Goal: Transaction & Acquisition: Book appointment/travel/reservation

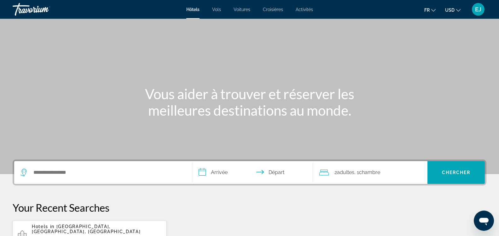
scroll to position [32, 0]
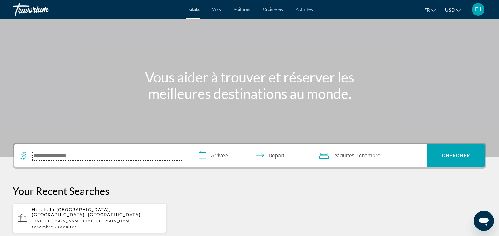
click at [92, 153] on input "Search hotel destination" at bounding box center [108, 155] width 150 height 9
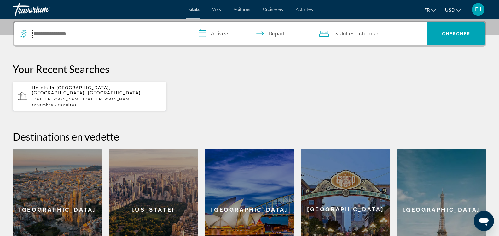
scroll to position [154, 0]
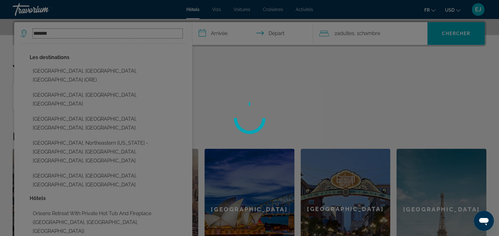
type input "*******"
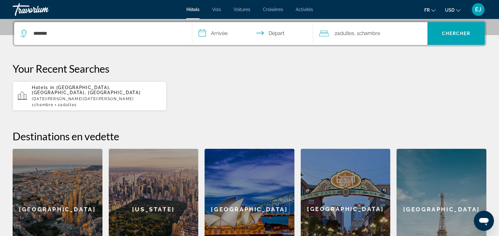
click at [212, 32] on input "**********" at bounding box center [253, 34] width 123 height 25
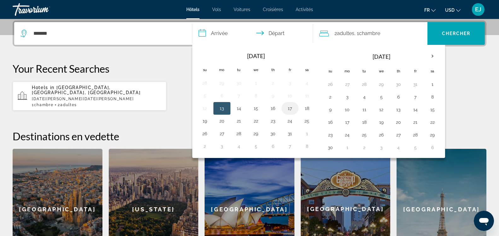
click at [290, 107] on button "17" at bounding box center [290, 108] width 10 height 9
click at [308, 107] on button "18" at bounding box center [307, 108] width 10 height 9
type input "**********"
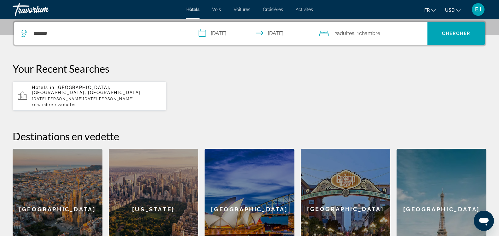
click at [338, 30] on span "2 Adulte Adultes" at bounding box center [345, 33] width 20 height 9
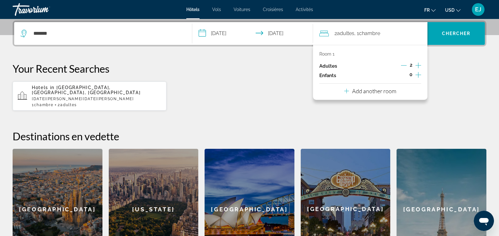
click at [402, 64] on icon "Decrement adults" at bounding box center [404, 65] width 6 height 6
click at [454, 34] on span "Chercher" at bounding box center [456, 33] width 29 height 5
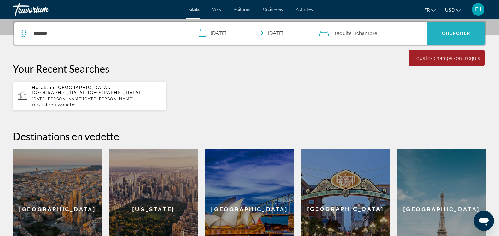
click at [455, 34] on span "Chercher" at bounding box center [456, 33] width 29 height 5
click at [465, 33] on span "Récupérateur" at bounding box center [456, 33] width 42 height 5
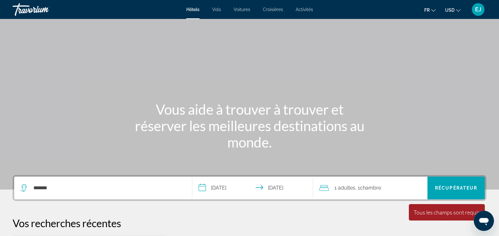
scroll to position [129, 0]
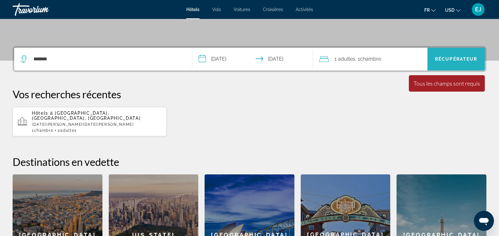
click at [455, 57] on span "Récupérateur" at bounding box center [456, 58] width 42 height 5
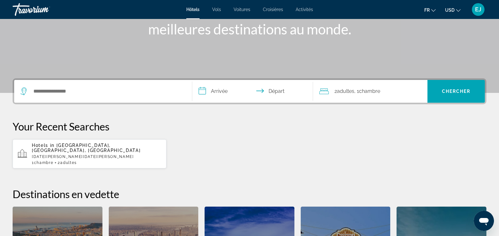
click at [82, 97] on div "Search widget" at bounding box center [102, 91] width 165 height 23
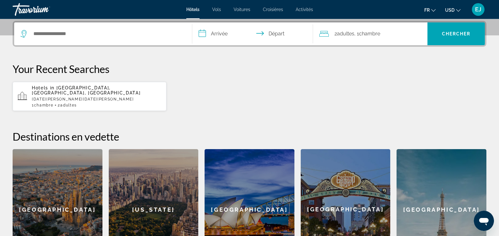
scroll to position [154, 0]
click at [61, 33] on input "Search hotel destination" at bounding box center [108, 33] width 150 height 9
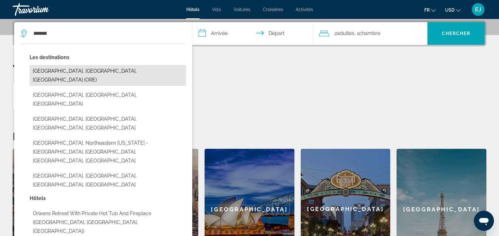
click at [60, 73] on button "[GEOGRAPHIC_DATA], [GEOGRAPHIC_DATA], [GEOGRAPHIC_DATA] (ORE)" at bounding box center [108, 75] width 156 height 21
type input "**********"
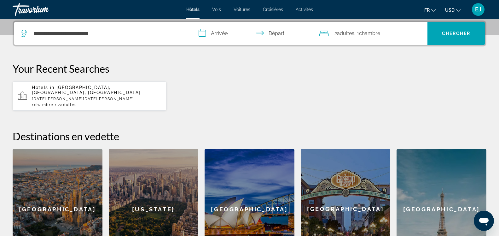
click at [212, 35] on input "**********" at bounding box center [253, 34] width 123 height 25
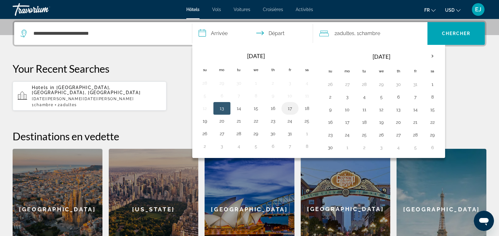
click at [290, 109] on button "17" at bounding box center [290, 108] width 10 height 9
click at [307, 109] on button "18" at bounding box center [307, 108] width 10 height 9
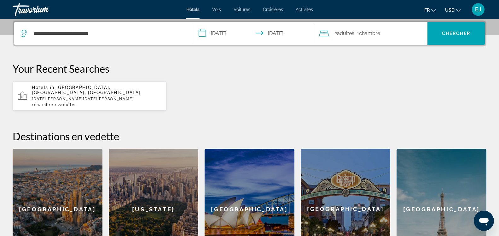
type input "**********"
click at [340, 36] on span "Adultes" at bounding box center [345, 33] width 17 height 6
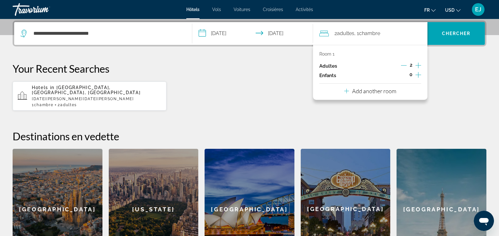
click at [404, 65] on icon "Decrement adults" at bounding box center [404, 65] width 6 height 6
click at [365, 111] on div "**********" at bounding box center [249, 144] width 499 height 249
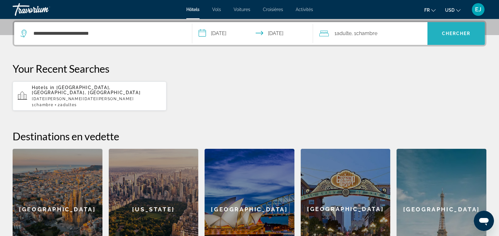
click at [447, 31] on span "Search" at bounding box center [456, 33] width 57 height 15
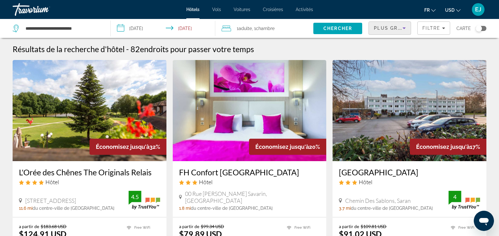
click at [407, 27] on icon "Sort by" at bounding box center [405, 28] width 8 height 8
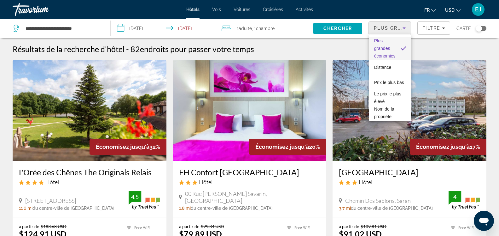
click at [444, 28] on div at bounding box center [249, 118] width 499 height 236
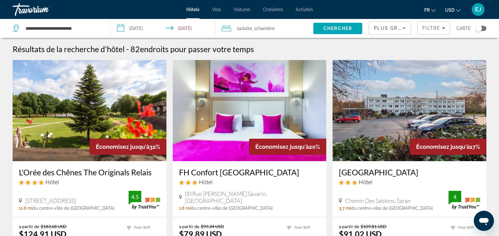
click at [461, 11] on icon "Change currency" at bounding box center [458, 10] width 4 height 4
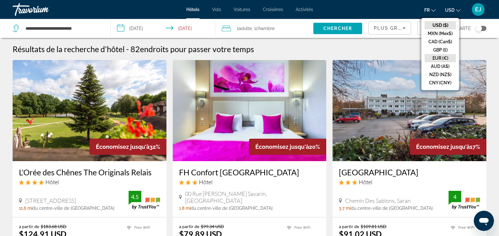
click at [439, 56] on button "EUR (€)" at bounding box center [440, 58] width 31 height 8
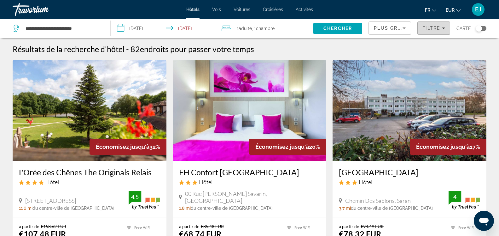
click at [444, 28] on icon "Filters" at bounding box center [443, 28] width 3 height 2
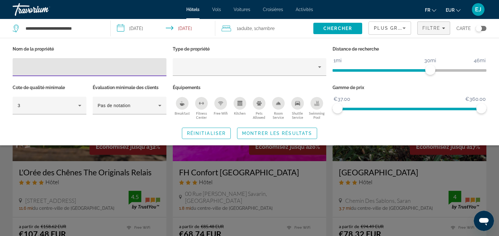
click at [179, 104] on div "Breakfast" at bounding box center [182, 103] width 13 height 13
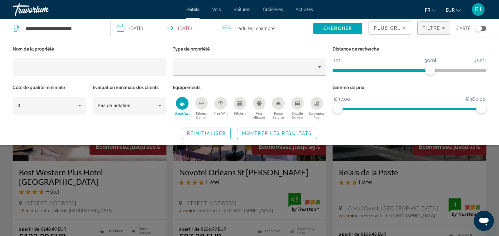
click at [319, 103] on icon "Swimming Pool" at bounding box center [316, 103] width 5 height 5
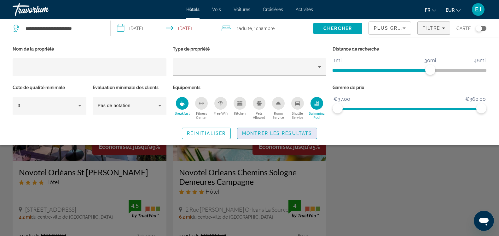
click at [299, 132] on span "Montrer les résultats" at bounding box center [277, 133] width 70 height 5
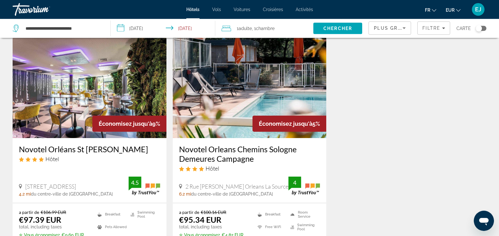
scroll to position [32, 0]
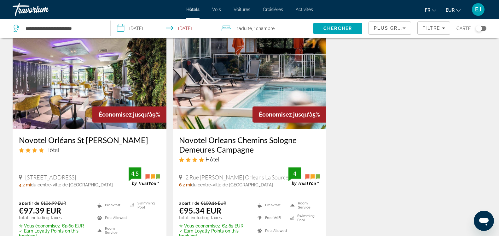
click at [83, 79] on img "Main content" at bounding box center [90, 78] width 154 height 101
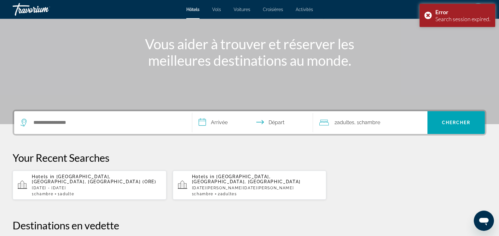
scroll to position [83, 0]
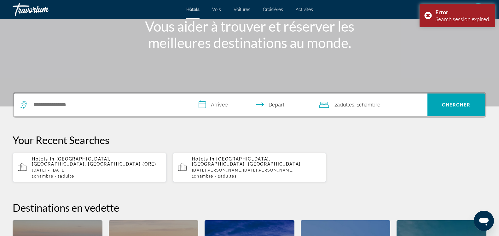
click at [79, 161] on span "[GEOGRAPHIC_DATA], [GEOGRAPHIC_DATA], [GEOGRAPHIC_DATA] (ORE)" at bounding box center [94, 161] width 125 height 10
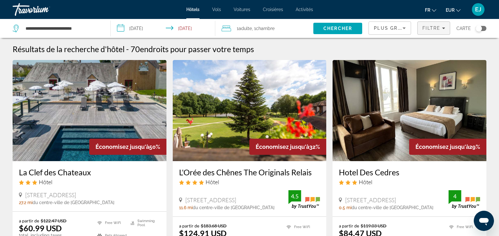
click at [441, 29] on div "Filtre" at bounding box center [434, 28] width 23 height 5
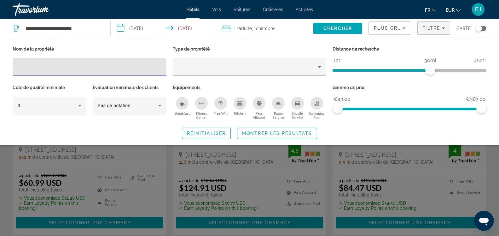
scroll to position [32, 0]
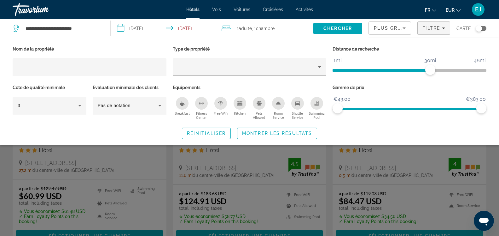
click at [459, 9] on icon "Change currency" at bounding box center [458, 10] width 4 height 4
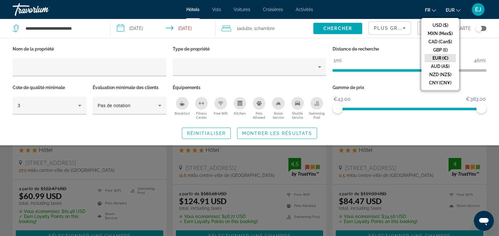
click at [445, 57] on button "EUR (€)" at bounding box center [440, 58] width 31 height 8
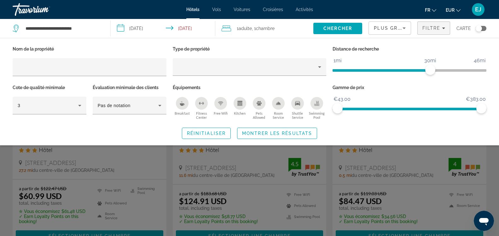
click at [322, 106] on div "Swimming Pool" at bounding box center [317, 103] width 13 height 13
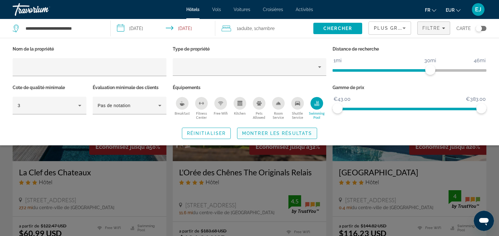
click at [296, 132] on span "Montrer les résultats" at bounding box center [277, 133] width 70 height 5
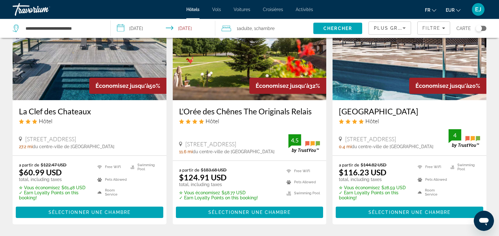
scroll to position [64, 0]
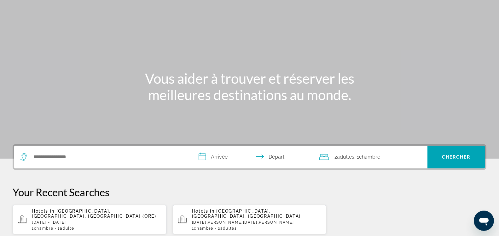
scroll to position [64, 0]
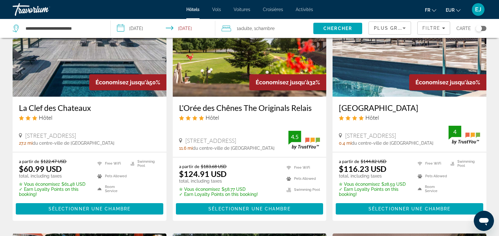
click at [462, 10] on ul "fr English Español Français Italiano Português русский EUR USD ($) MXN (Mex$) C…" at bounding box center [447, 9] width 45 height 10
click at [459, 11] on icon "Change currency" at bounding box center [458, 10] width 4 height 4
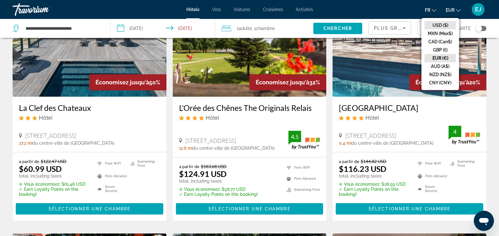
click at [442, 24] on button "USD ($)" at bounding box center [440, 25] width 31 height 8
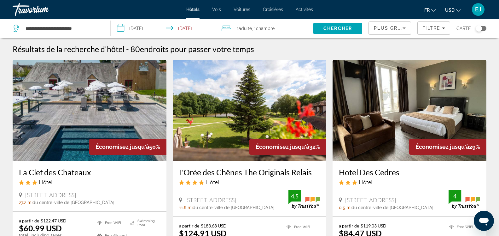
click at [436, 9] on icon "Change language" at bounding box center [433, 10] width 4 height 4
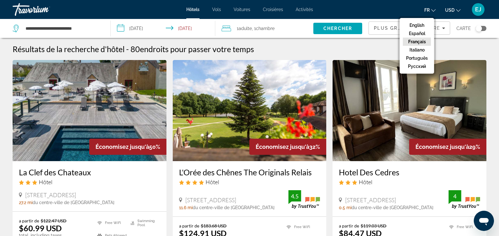
click at [459, 9] on icon "Change currency" at bounding box center [458, 10] width 4 height 4
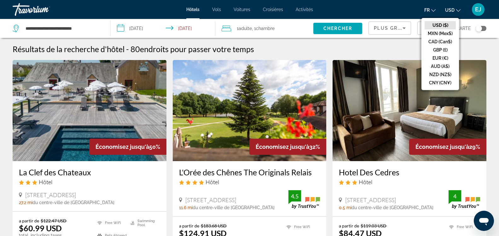
click at [442, 56] on button "EUR (€)" at bounding box center [440, 58] width 31 height 8
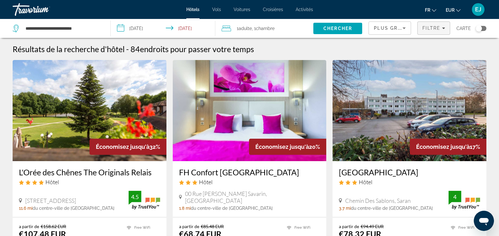
click at [444, 28] on icon "Filters" at bounding box center [443, 28] width 3 height 2
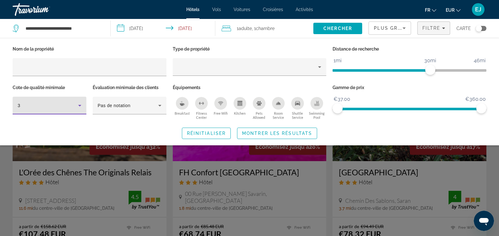
click at [79, 104] on icon "Hotel Filters" at bounding box center [80, 106] width 8 height 8
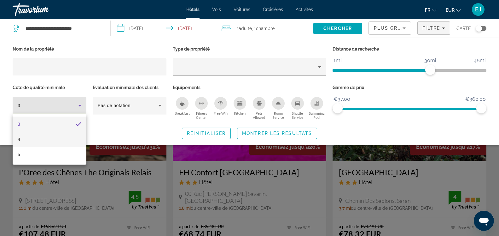
click at [27, 138] on mat-option "4" at bounding box center [50, 139] width 74 height 15
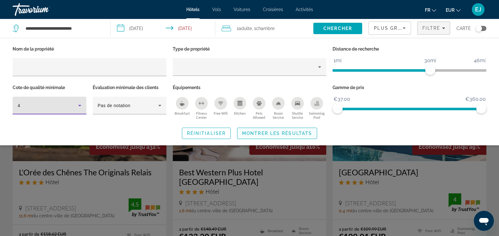
click at [260, 134] on span "Montrer les résultats" at bounding box center [277, 133] width 70 height 5
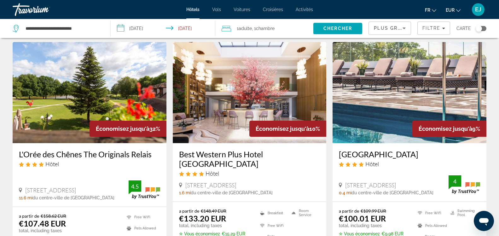
scroll to position [64, 0]
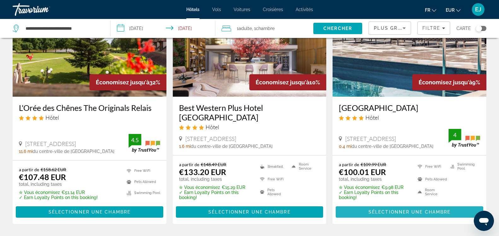
click at [384, 212] on span "Sélectionner une chambre" at bounding box center [410, 211] width 82 height 5
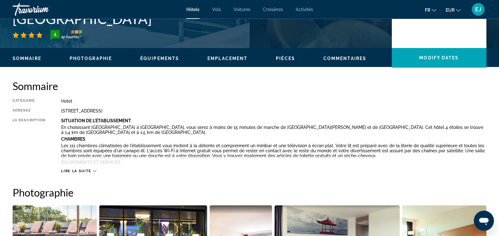
scroll to position [161, 0]
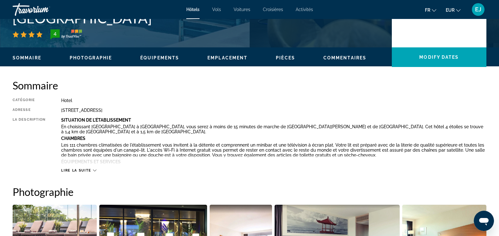
click at [158, 59] on span "Équipements" at bounding box center [159, 57] width 39 height 5
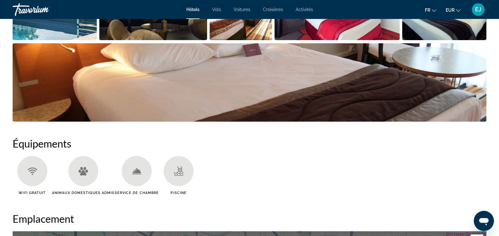
scroll to position [356, 0]
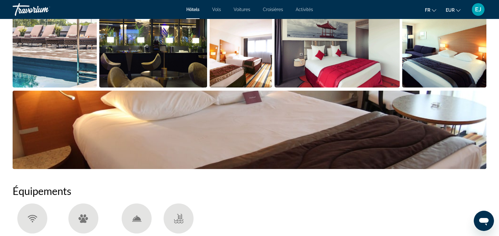
click at [190, 7] on div "Hôtels Vols Voitures Croisières Activités Hôtels Vols Voitures Croisières Activ…" at bounding box center [249, 9] width 499 height 16
click at [190, 12] on div "Hôtels Vols Voitures Croisières Activités Hôtels Vols Voitures Croisières Activ…" at bounding box center [249, 9] width 499 height 16
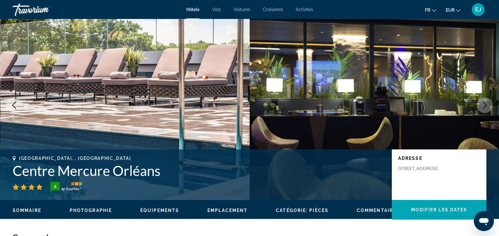
scroll to position [0, 0]
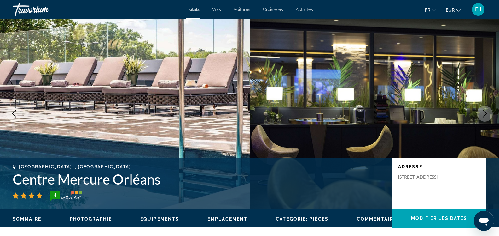
click at [194, 5] on div "Hôtels Vols Voitures Croisières Activités Hôtels Vols Voitures Croisières Activ…" at bounding box center [249, 9] width 499 height 16
click at [194, 6] on div "Hôtels Vols Voitures Croisières Activités Hôtels Vols Voitures Croisières Activ…" at bounding box center [249, 9] width 499 height 16
click at [194, 7] on div "Hôtels Vols Voitures Croisières Activités Hôtels Vols Voitures Croisières Activ…" at bounding box center [249, 9] width 499 height 16
click at [196, 9] on span "Hôtels" at bounding box center [192, 9] width 13 height 5
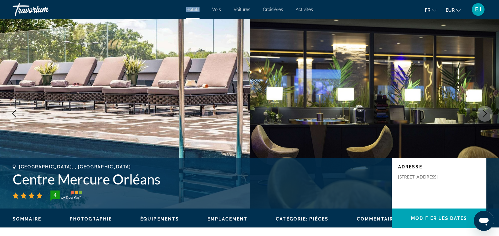
click at [195, 9] on span "Hôtels" at bounding box center [192, 9] width 13 height 5
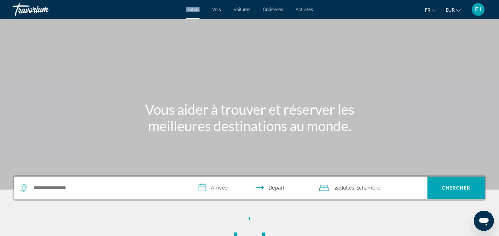
click at [195, 7] on span "Hôtels" at bounding box center [192, 9] width 13 height 5
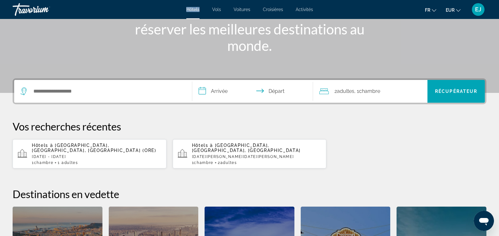
click at [57, 145] on span "Orléans, Loiret, France (ORE)" at bounding box center [94, 148] width 125 height 10
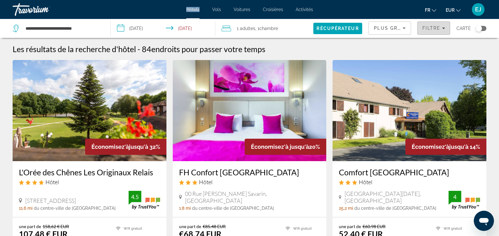
click at [440, 32] on span "Filtres" at bounding box center [434, 27] width 32 height 15
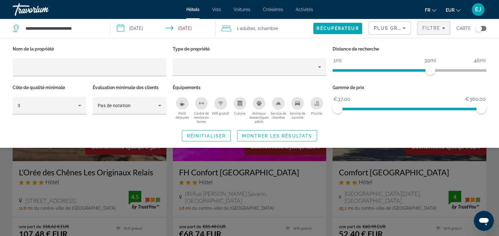
click at [198, 102] on div "Centre de remise en forme" at bounding box center [201, 103] width 13 height 13
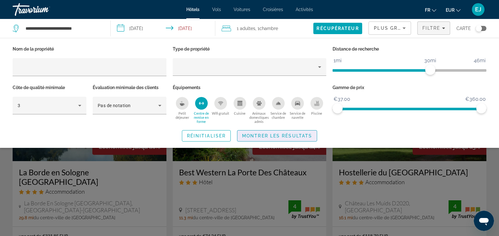
click at [262, 134] on span "Montrer les résultats" at bounding box center [277, 135] width 70 height 5
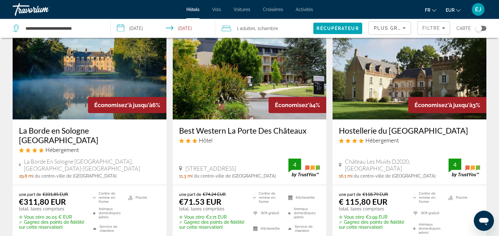
scroll to position [42, 0]
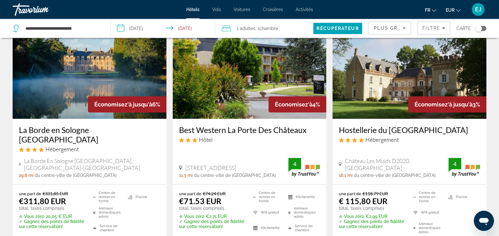
click at [420, 78] on img "Contenu principal" at bounding box center [410, 68] width 154 height 101
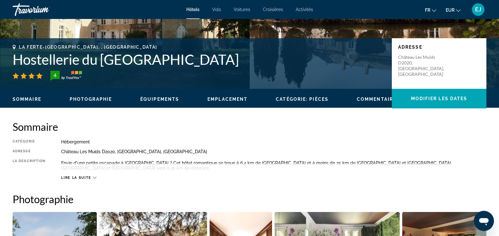
scroll to position [129, 0]
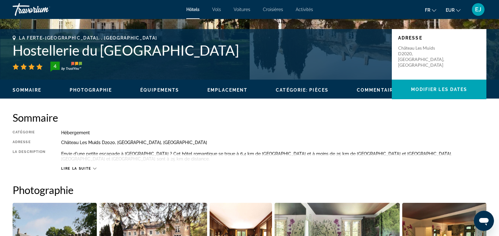
click at [83, 168] on span "Lire la suite" at bounding box center [76, 168] width 30 height 4
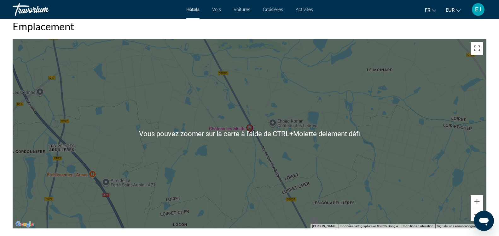
scroll to position [579, 0]
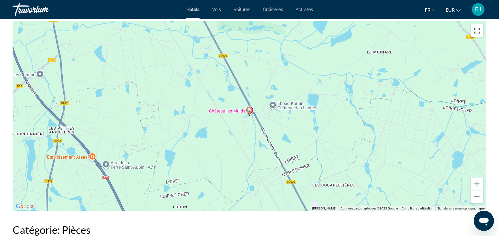
click at [475, 197] on button "Zoom arrière" at bounding box center [477, 196] width 13 height 13
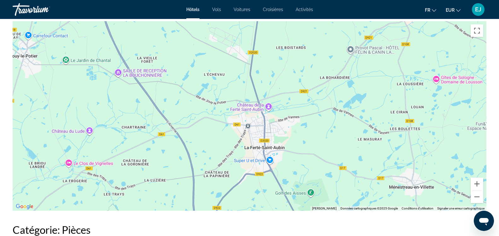
drag, startPoint x: 283, startPoint y: 68, endPoint x: 348, endPoint y: 209, distance: 155.2
click at [348, 209] on div "Pour activer le glissement avec le clavier, appuyez sur Alt+Entrée. Une fois ce…" at bounding box center [250, 115] width 474 height 189
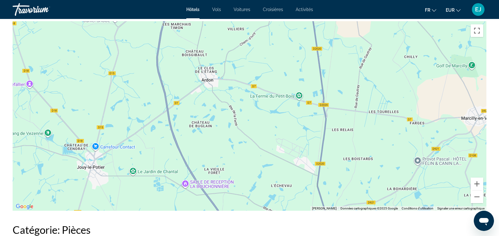
drag, startPoint x: 189, startPoint y: 89, endPoint x: 256, endPoint y: 201, distance: 130.6
click at [256, 201] on div "Pour activer le glissement avec le clavier, appuyez sur Alt+Entrée. Une fois ce…" at bounding box center [250, 115] width 474 height 189
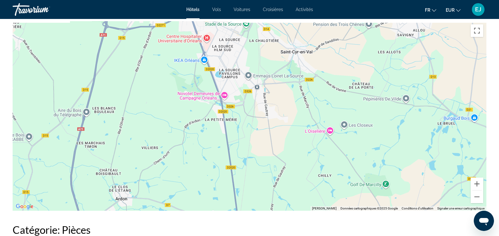
drag, startPoint x: 367, startPoint y: 82, endPoint x: 280, endPoint y: 201, distance: 146.7
click at [280, 201] on div "Contenu principal" at bounding box center [250, 115] width 474 height 189
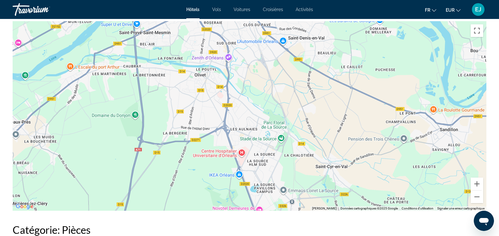
drag, startPoint x: 237, startPoint y: 56, endPoint x: 272, endPoint y: 173, distance: 122.4
click at [272, 173] on div "Contenu principal" at bounding box center [250, 115] width 474 height 189
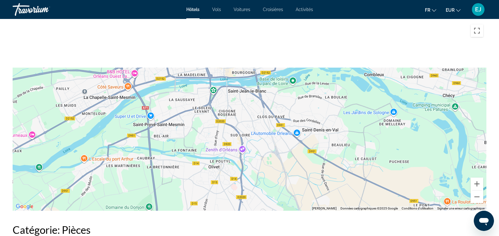
drag, startPoint x: 274, startPoint y: 91, endPoint x: 288, endPoint y: 184, distance: 93.8
click at [288, 184] on div "Contenu principal" at bounding box center [250, 115] width 474 height 189
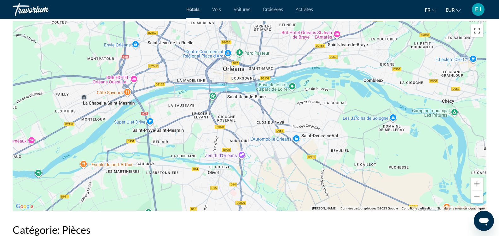
drag, startPoint x: 270, startPoint y: 188, endPoint x: 269, endPoint y: 197, distance: 9.2
click at [269, 197] on div "Contenu principal" at bounding box center [250, 115] width 474 height 189
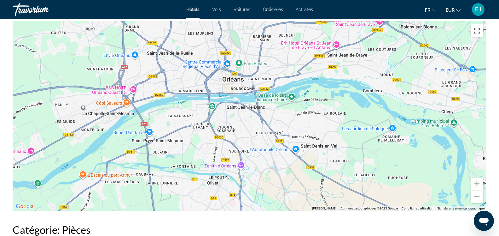
drag, startPoint x: 270, startPoint y: 136, endPoint x: 268, endPoint y: 153, distance: 17.4
click at [268, 153] on div "Contenu principal" at bounding box center [250, 115] width 474 height 189
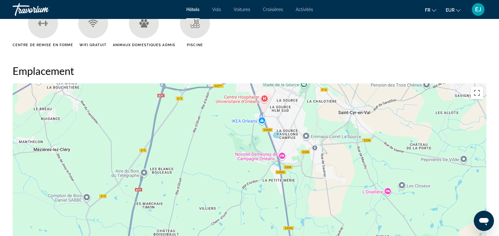
drag, startPoint x: 273, startPoint y: 170, endPoint x: 284, endPoint y: -15, distance: 185.1
click at [284, 83] on div "Vous pouvez zoomer sur la carte à l'aide de CTRL+Molette delement défi" at bounding box center [250, 177] width 474 height 189
